Goal: Find specific page/section: Find specific page/section

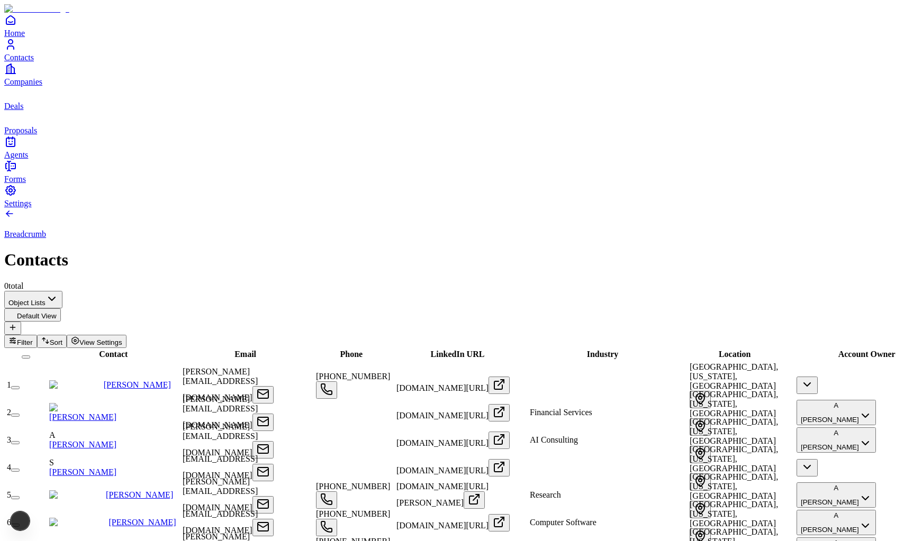
click at [234, 350] on span "Email" at bounding box center [245, 354] width 22 height 9
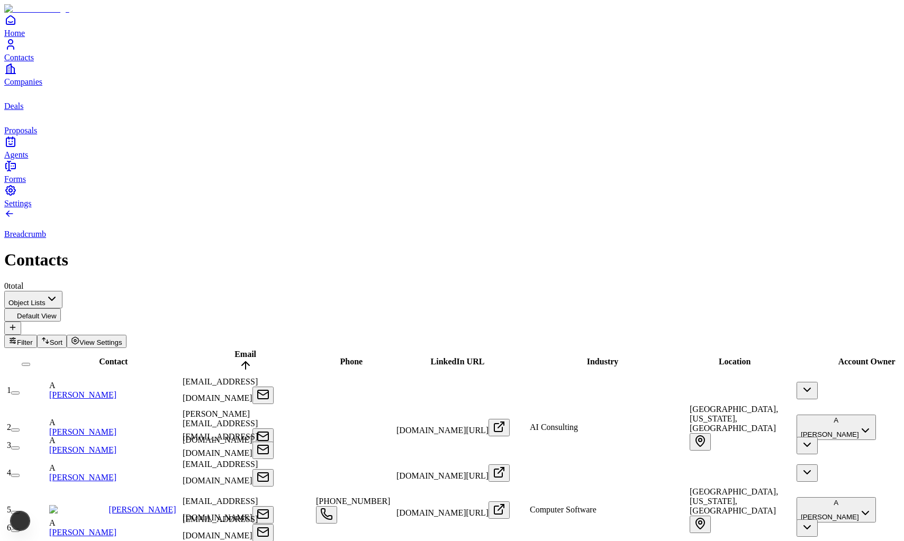
click at [234, 350] on span "Email" at bounding box center [245, 354] width 22 height 9
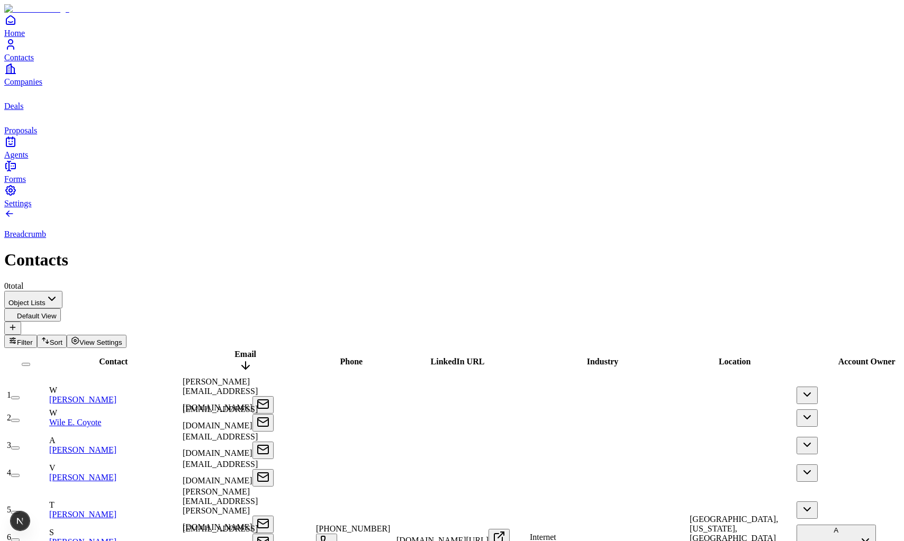
click at [99, 357] on span "Contact" at bounding box center [113, 361] width 29 height 9
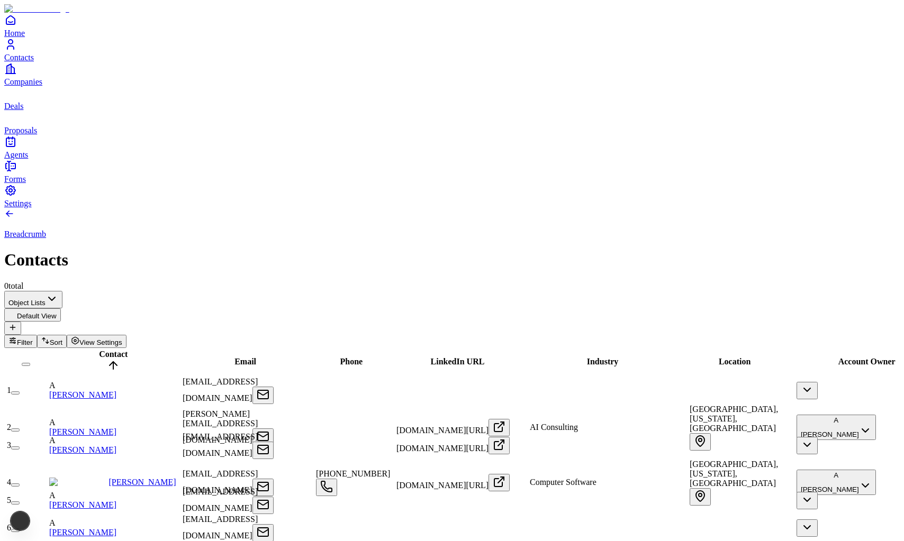
click at [99, 350] on span "Contact" at bounding box center [113, 354] width 29 height 9
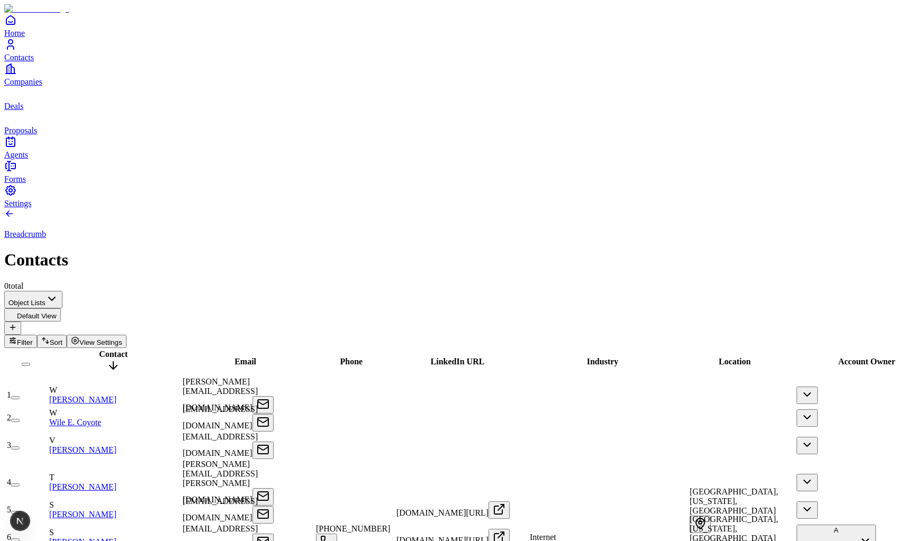
click at [346, 357] on div "Phone" at bounding box center [351, 362] width 78 height 10
click at [354, 357] on span "Phone" at bounding box center [351, 361] width 23 height 9
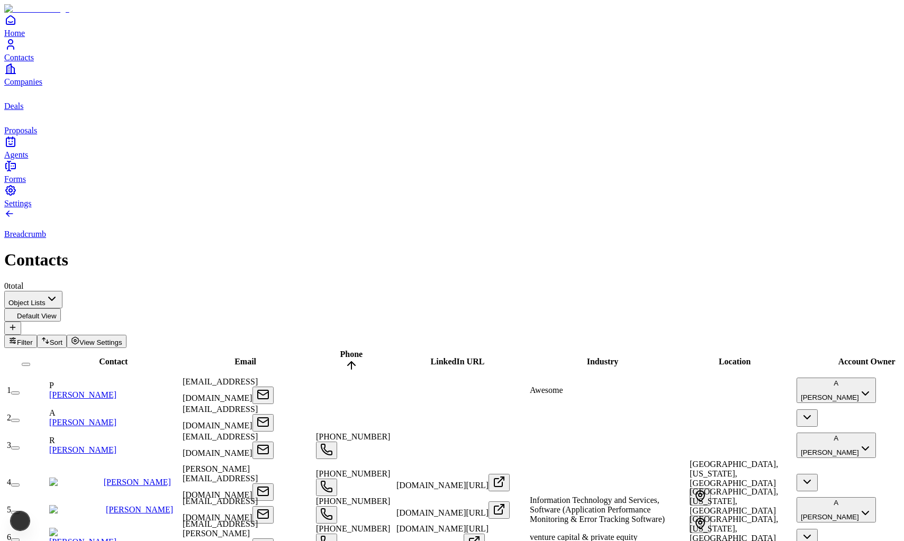
click at [354, 350] on span "Phone" at bounding box center [351, 354] width 23 height 9
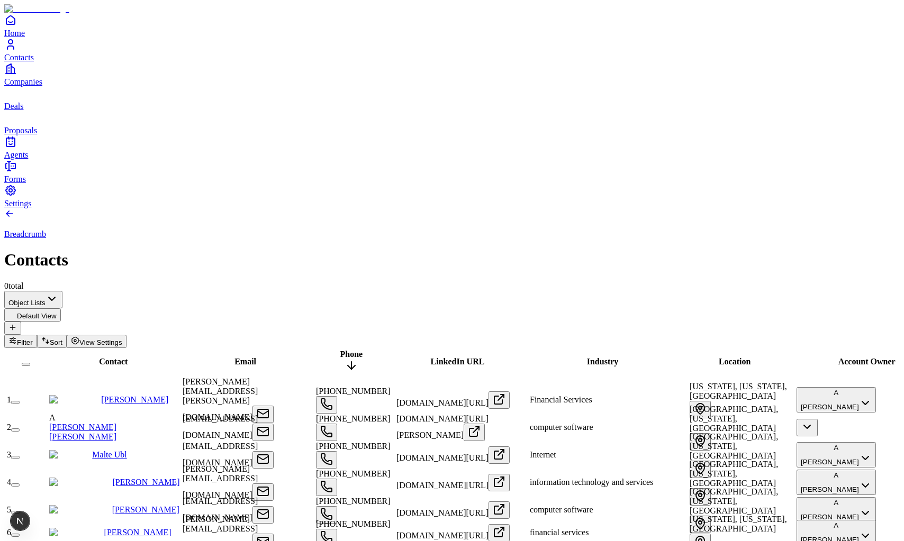
click at [457, 357] on span "LinkedIn URL" at bounding box center [458, 361] width 54 height 9
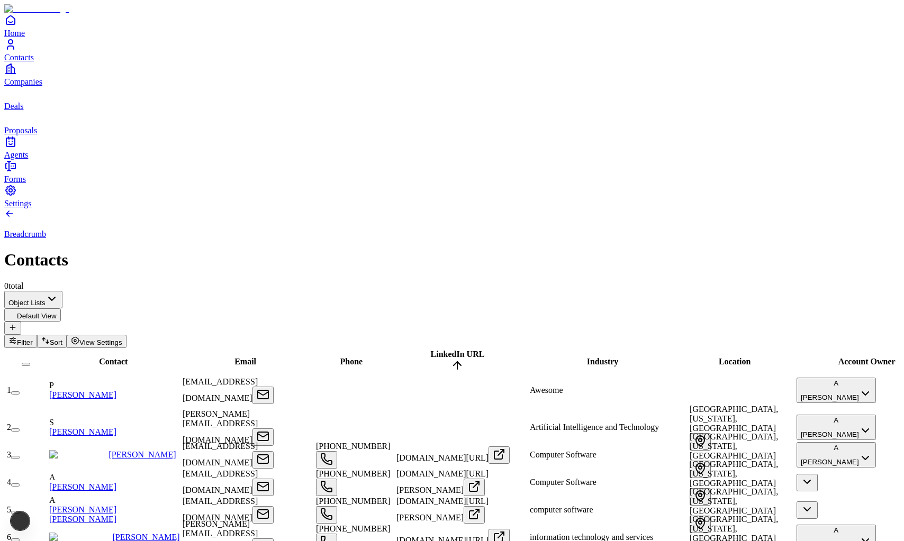
click at [457, 350] on span "LinkedIn URL" at bounding box center [458, 354] width 54 height 9
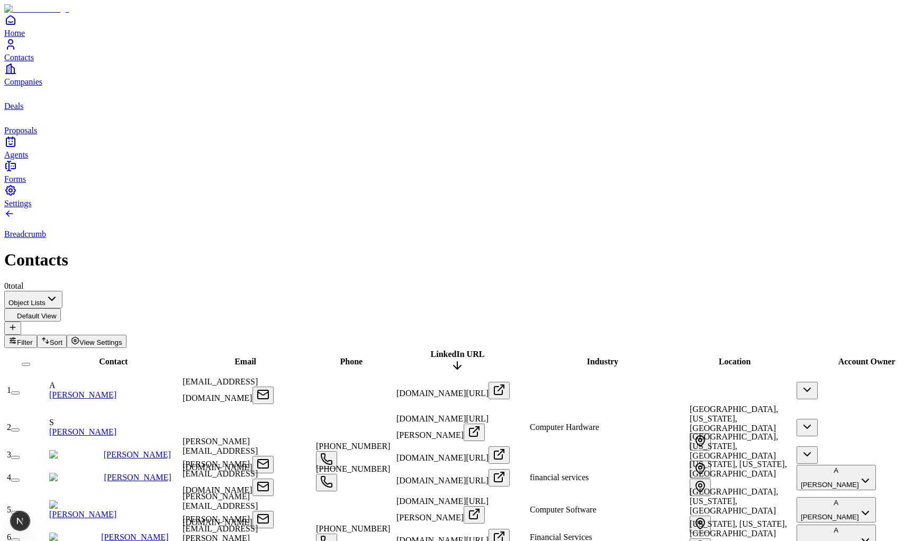
click at [741, 357] on span "Location" at bounding box center [735, 361] width 32 height 9
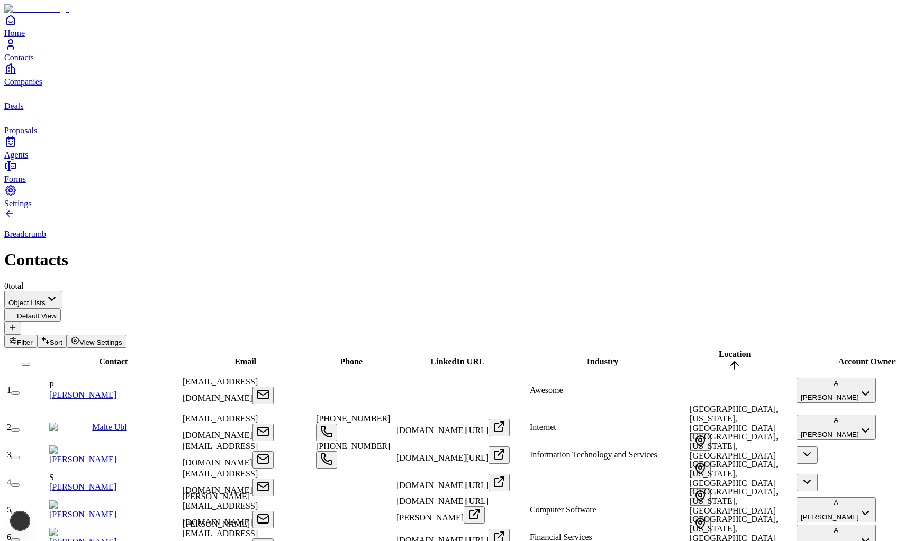
click at [741, 350] on span "Location" at bounding box center [735, 354] width 32 height 9
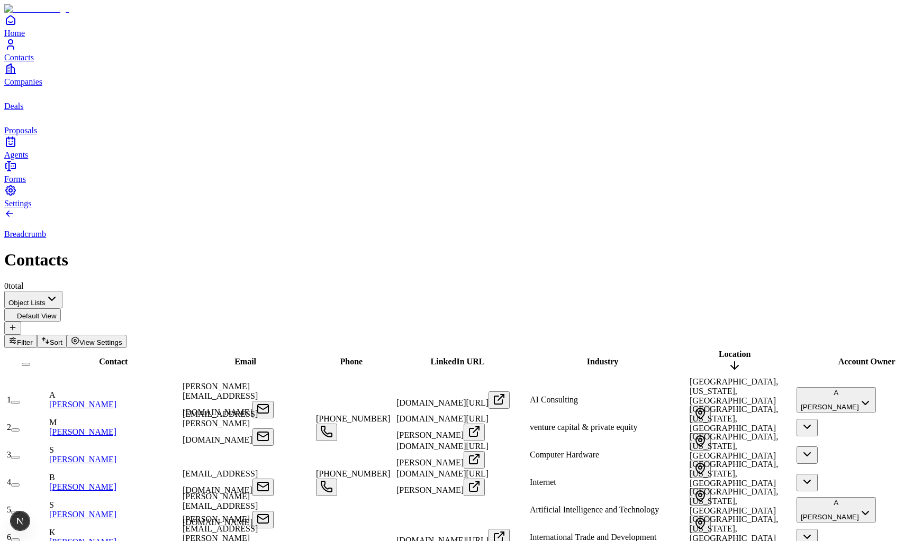
click at [788, 357] on div "Account Owner" at bounding box center [867, 362] width 156 height 10
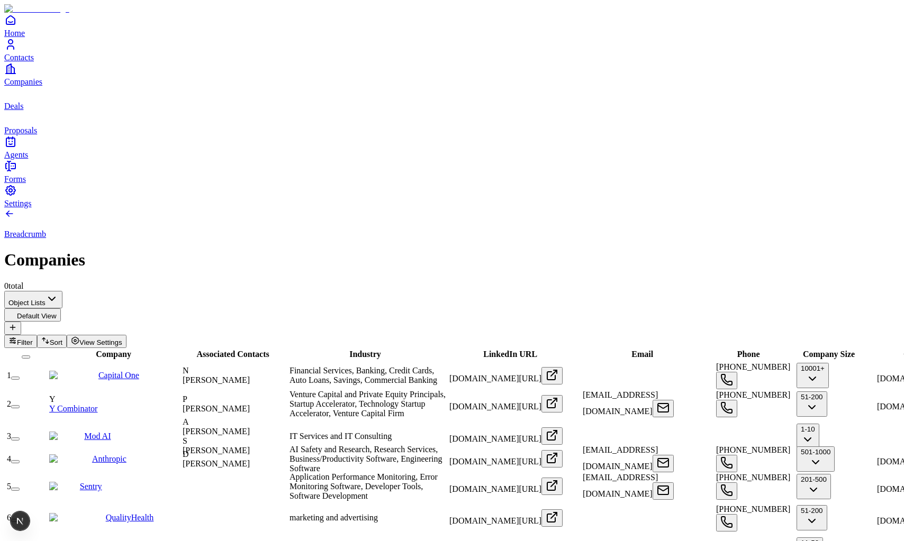
click at [96, 350] on span "Company" at bounding box center [113, 354] width 35 height 9
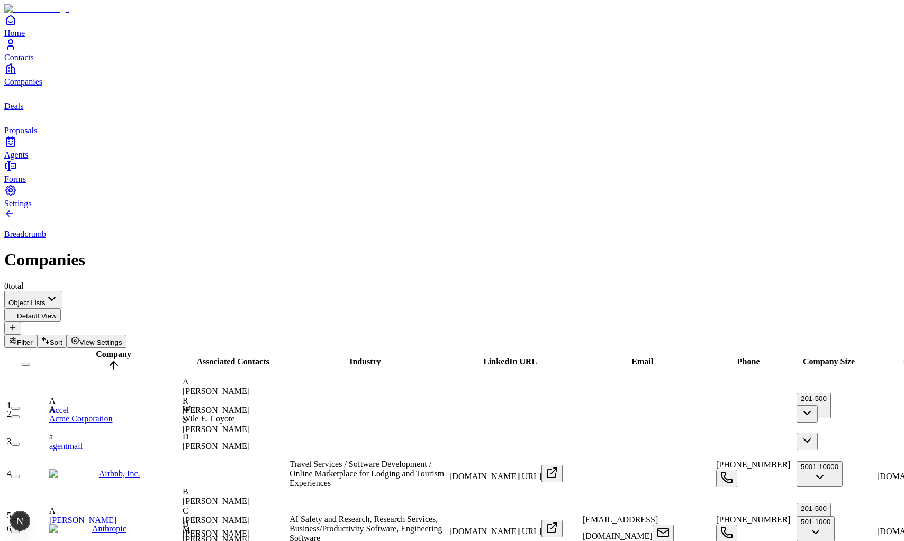
click at [37, 335] on button "Filter" at bounding box center [20, 341] width 33 height 13
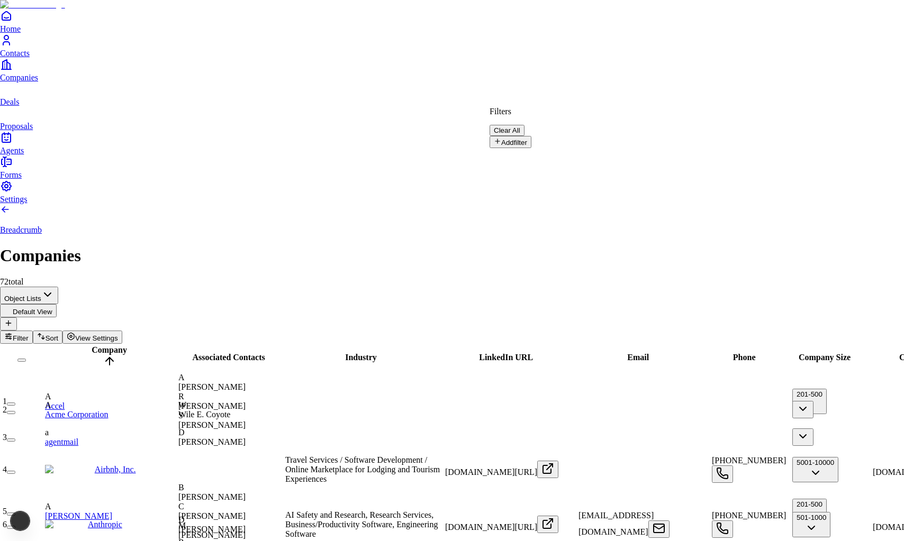
click at [788, 353] on span "Company Size" at bounding box center [825, 357] width 52 height 9
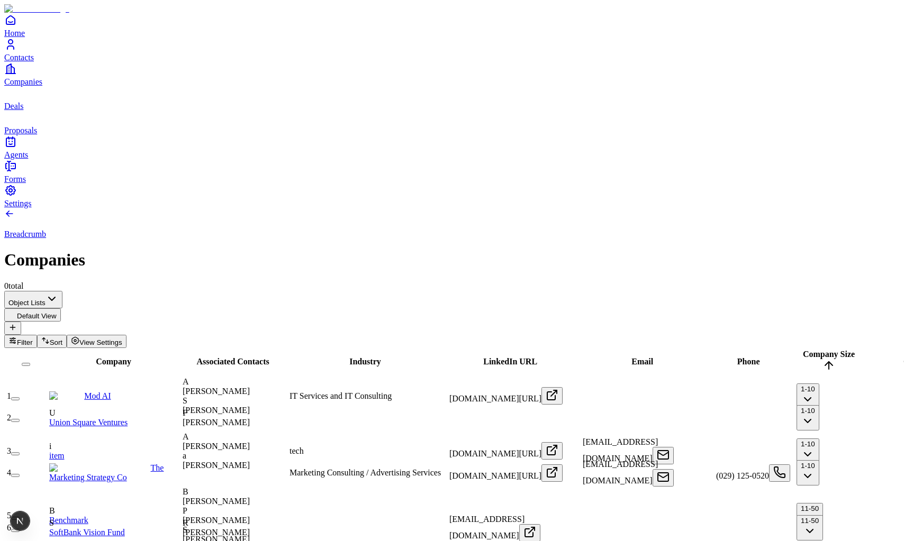
click at [788, 350] on span "Company Size" at bounding box center [829, 354] width 52 height 9
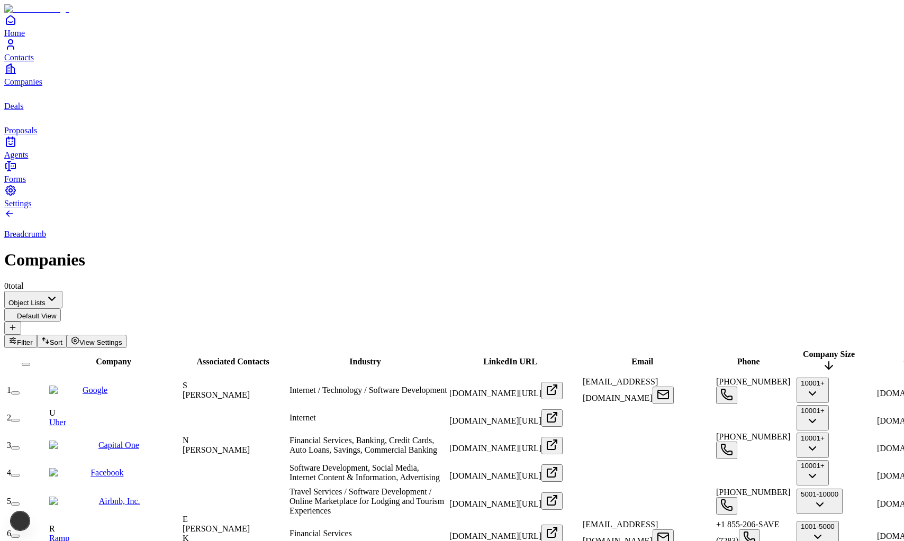
click at [788, 350] on span "Company Size" at bounding box center [829, 354] width 52 height 9
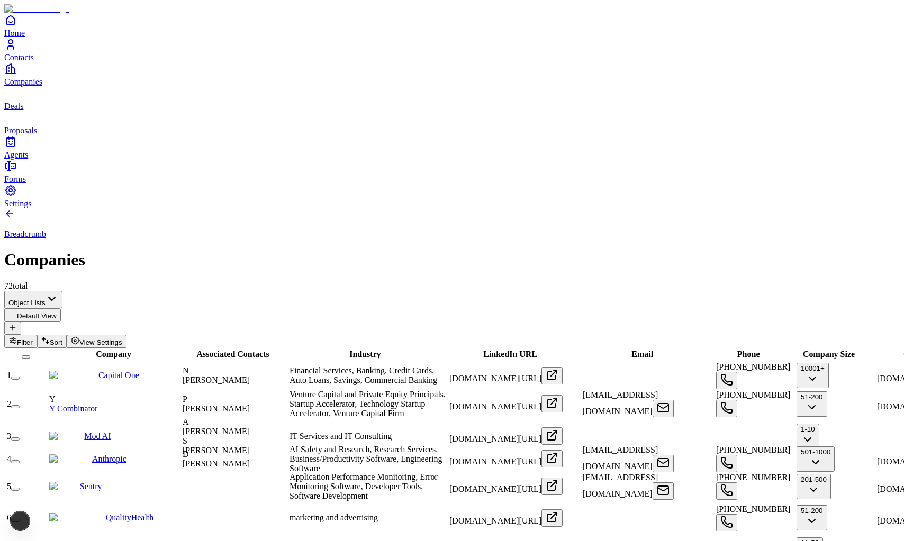
click at [37, 335] on button "Filter" at bounding box center [20, 341] width 33 height 13
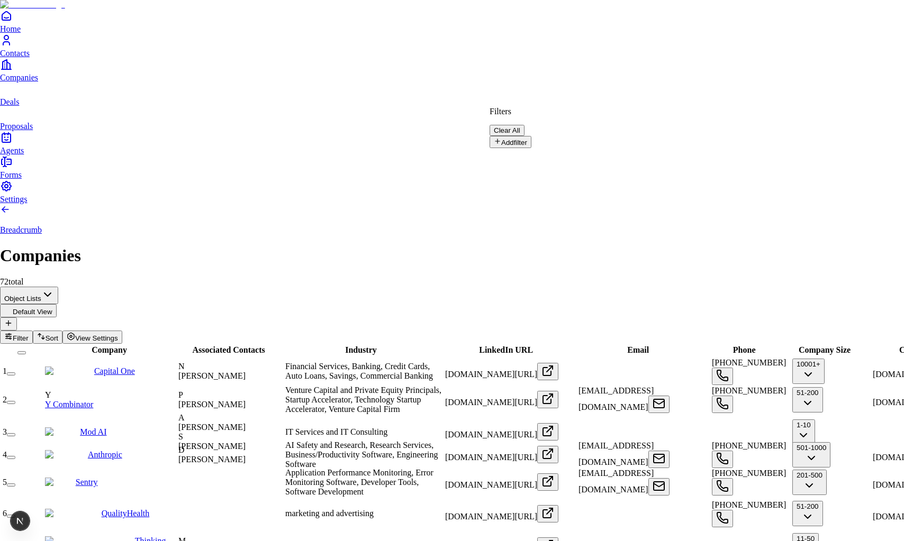
click at [531, 141] on button "Add filter" at bounding box center [511, 142] width 42 height 12
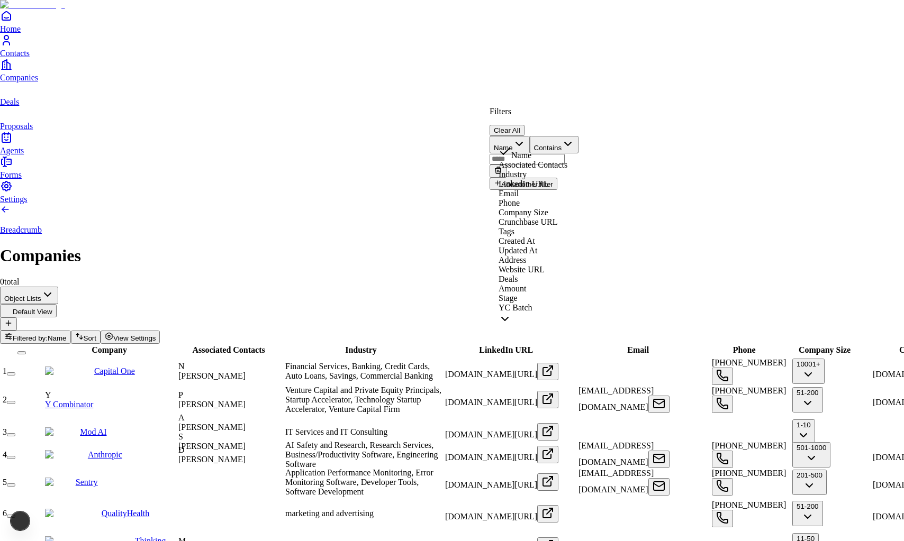
click at [530, 139] on button "Name" at bounding box center [510, 144] width 40 height 17
click at [579, 128] on div "Filters Clear All" at bounding box center [534, 121] width 89 height 29
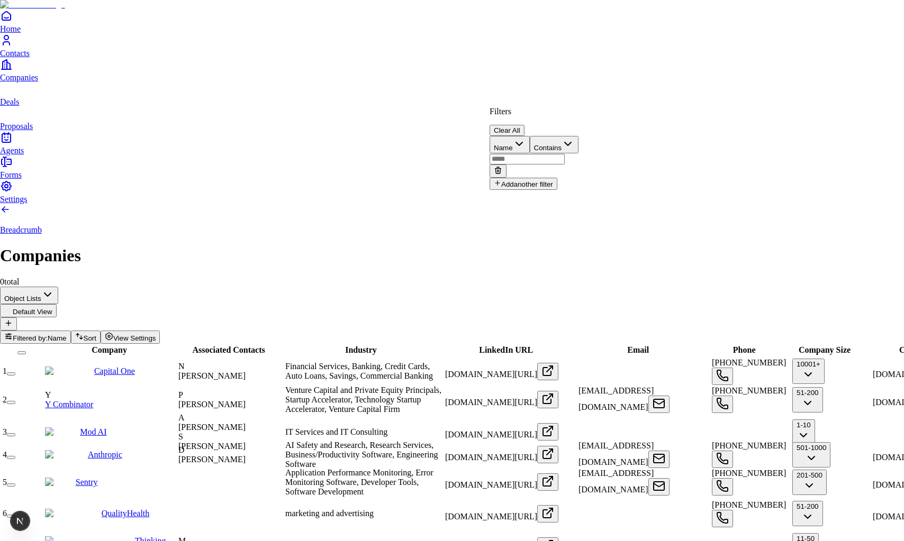
click at [565, 154] on input "text" at bounding box center [527, 159] width 75 height 11
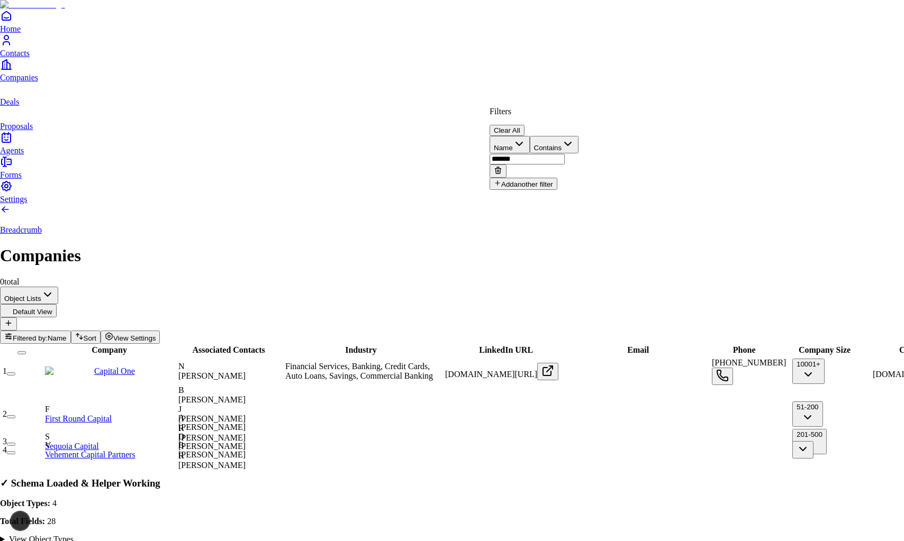
type input "*******"
click at [525, 125] on button "Clear All" at bounding box center [507, 130] width 35 height 11
